Goal: Information Seeking & Learning: Learn about a topic

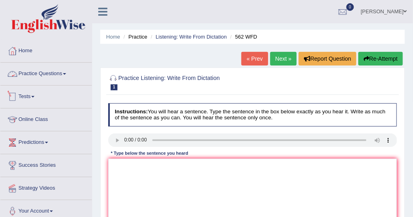
click at [52, 73] on link "Practice Questions" at bounding box center [45, 73] width 91 height 20
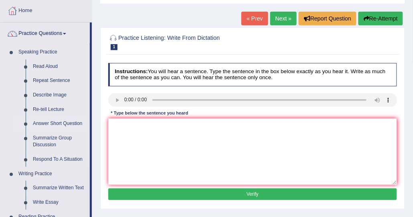
scroll to position [80, 0]
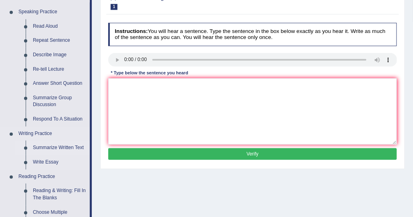
click at [73, 146] on link "Summarize Written Text" at bounding box center [59, 147] width 61 height 14
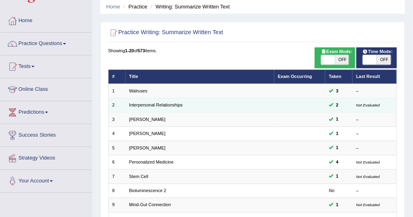
scroll to position [40, 0]
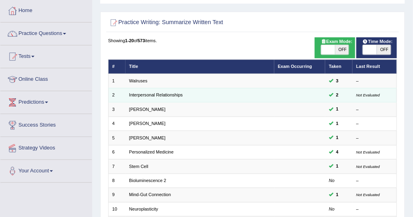
click at [146, 97] on td "Interpersonal Relationships" at bounding box center [200, 95] width 149 height 14
click at [147, 96] on link "Interpersonal Relationships" at bounding box center [156, 94] width 54 height 5
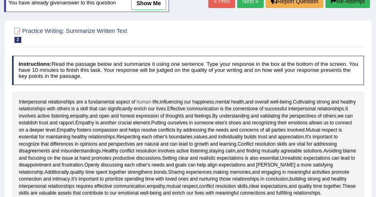
scroll to position [14, 0]
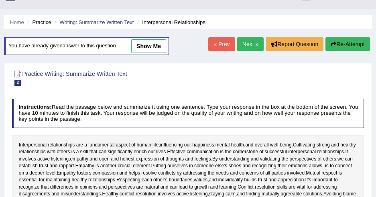
click at [154, 42] on link "show me" at bounding box center [148, 46] width 35 height 14
type textarea "Cultivating strong and healthy relationships with others is a skill that can si…"
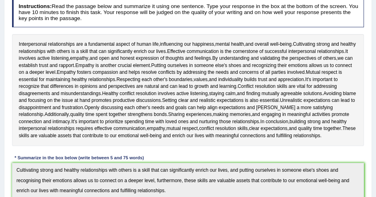
scroll to position [0, 0]
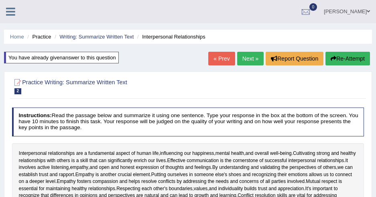
click at [257, 62] on link "Next »" at bounding box center [250, 59] width 26 height 14
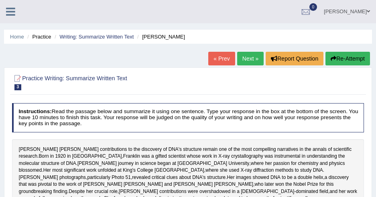
click at [240, 63] on link "Next »" at bounding box center [250, 59] width 26 height 14
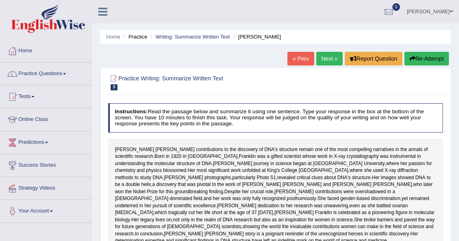
drag, startPoint x: 0, startPoint y: 0, endPoint x: 189, endPoint y: 61, distance: 198.7
click at [189, 61] on div "Home Practice Writing: Summarize Written Text Rosalid Franklin « Prev Next » Re…" at bounding box center [275, 200] width 367 height 401
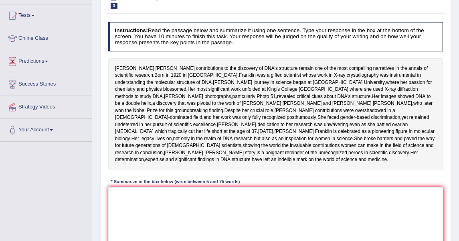
scroll to position [45, 0]
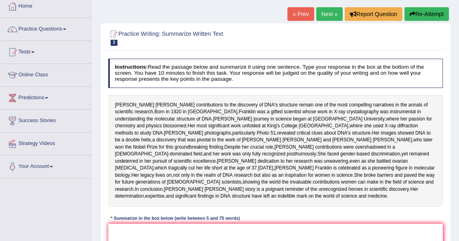
click at [332, 19] on link "Next »" at bounding box center [330, 14] width 26 height 14
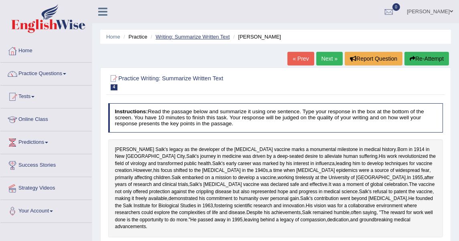
click at [209, 39] on link "Writing: Summarize Written Text" at bounding box center [193, 37] width 74 height 6
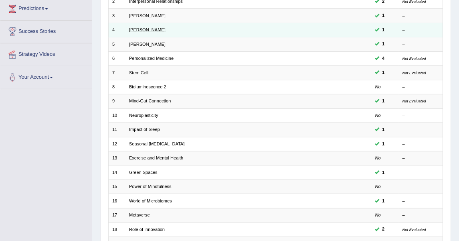
click at [144, 27] on link "[PERSON_NAME]" at bounding box center [147, 29] width 37 height 5
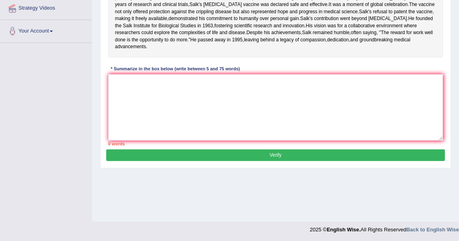
scroll to position [180, 0]
